Goal: Find specific page/section: Find specific page/section

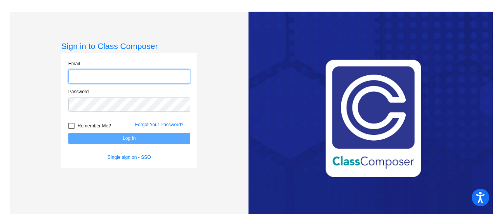
type input "lumleyk@crcsd.org"
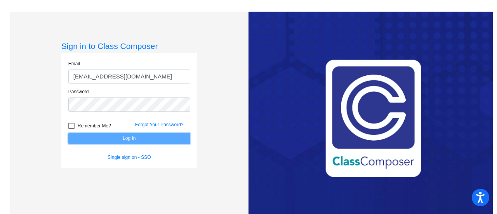
click at [127, 140] on button "Log In" at bounding box center [129, 138] width 122 height 11
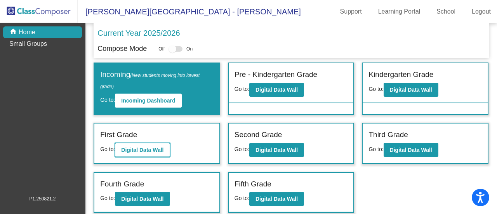
click at [135, 151] on b "Digital Data Wall" at bounding box center [142, 150] width 42 height 6
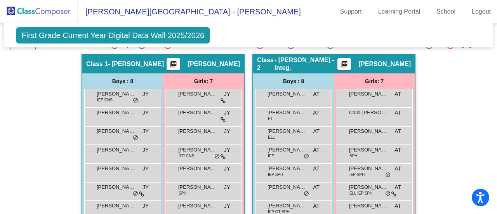
scroll to position [40, 0]
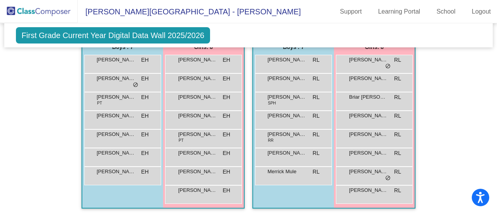
scroll to position [546, 0]
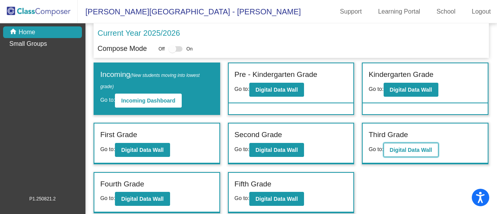
click at [407, 153] on button "Digital Data Wall" at bounding box center [411, 150] width 55 height 14
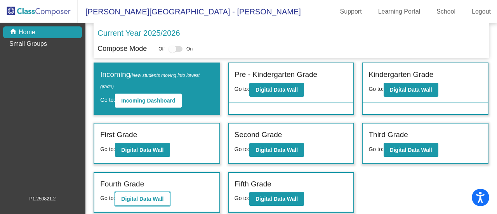
click at [154, 198] on b "Digital Data Wall" at bounding box center [142, 199] width 42 height 6
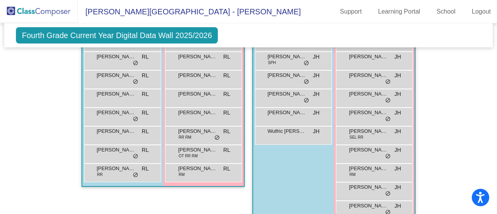
scroll to position [194, 0]
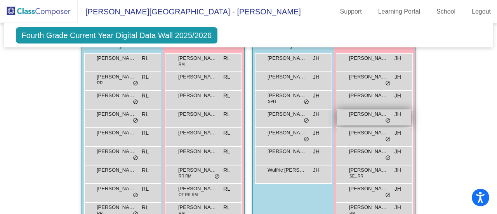
click at [354, 116] on div "[PERSON_NAME] [PERSON_NAME] lock do_not_disturb_alt" at bounding box center [374, 118] width 74 height 16
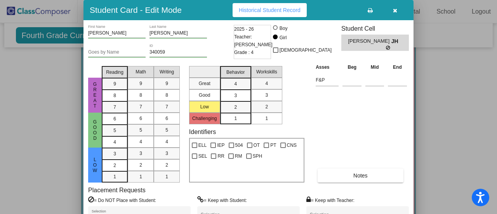
click at [393, 14] on button "button" at bounding box center [395, 10] width 25 height 14
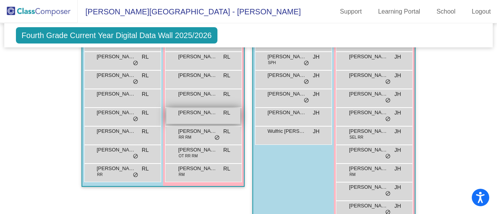
scroll to position [350, 0]
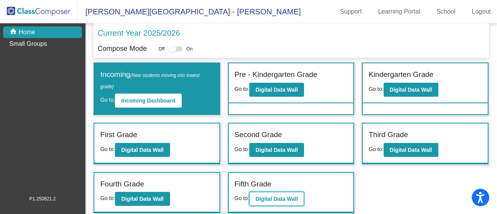
click at [284, 196] on b "Digital Data Wall" at bounding box center [277, 199] width 42 height 6
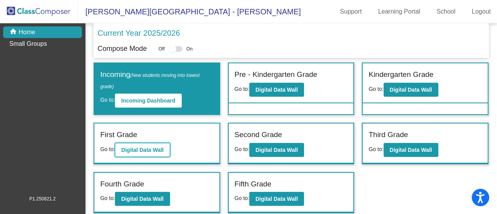
click at [152, 150] on b "Digital Data Wall" at bounding box center [142, 150] width 42 height 6
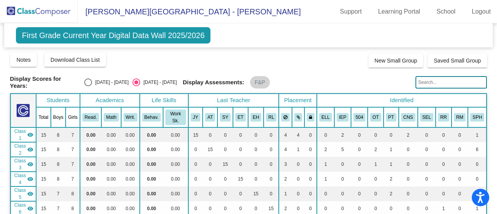
scroll to position [39, 0]
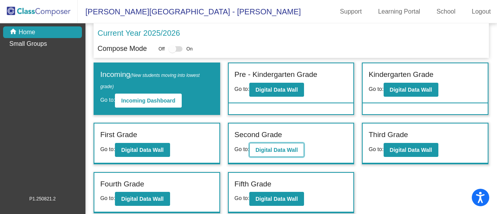
click at [292, 153] on button "Digital Data Wall" at bounding box center [277, 150] width 55 height 14
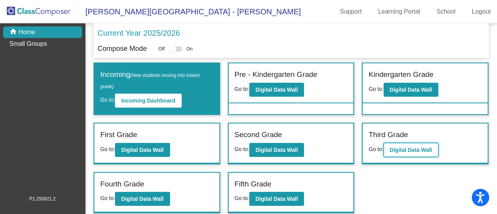
click at [406, 147] on b "Digital Data Wall" at bounding box center [411, 150] width 42 height 6
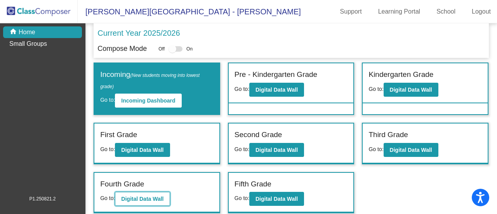
click at [159, 200] on b "Digital Data Wall" at bounding box center [142, 199] width 42 height 6
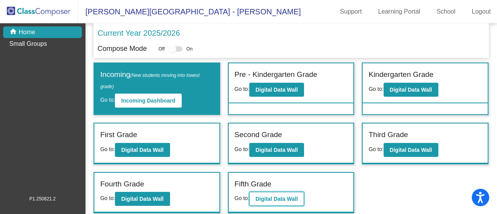
click at [282, 203] on button "Digital Data Wall" at bounding box center [277, 199] width 55 height 14
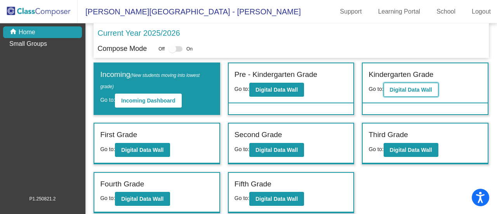
click at [410, 86] on button "Digital Data Wall" at bounding box center [411, 90] width 55 height 14
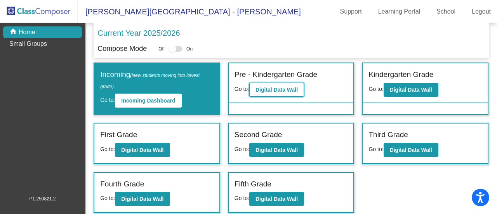
click at [295, 92] on button "Digital Data Wall" at bounding box center [277, 90] width 55 height 14
